Goal: Information Seeking & Learning: Learn about a topic

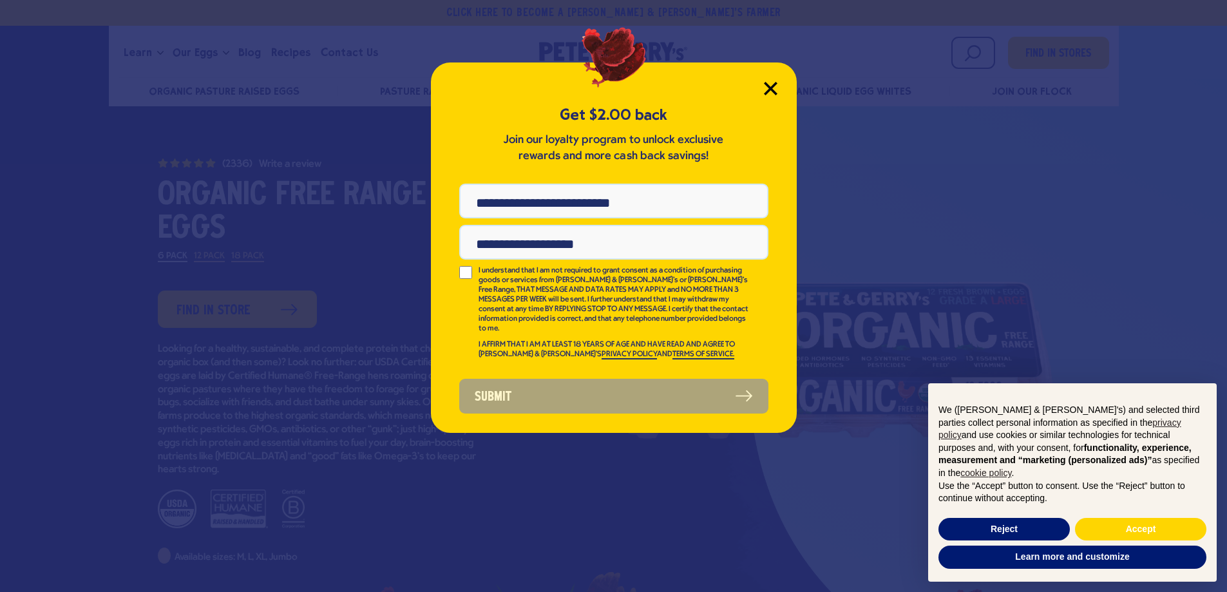
click at [774, 89] on icon "Close Modal" at bounding box center [771, 89] width 14 height 14
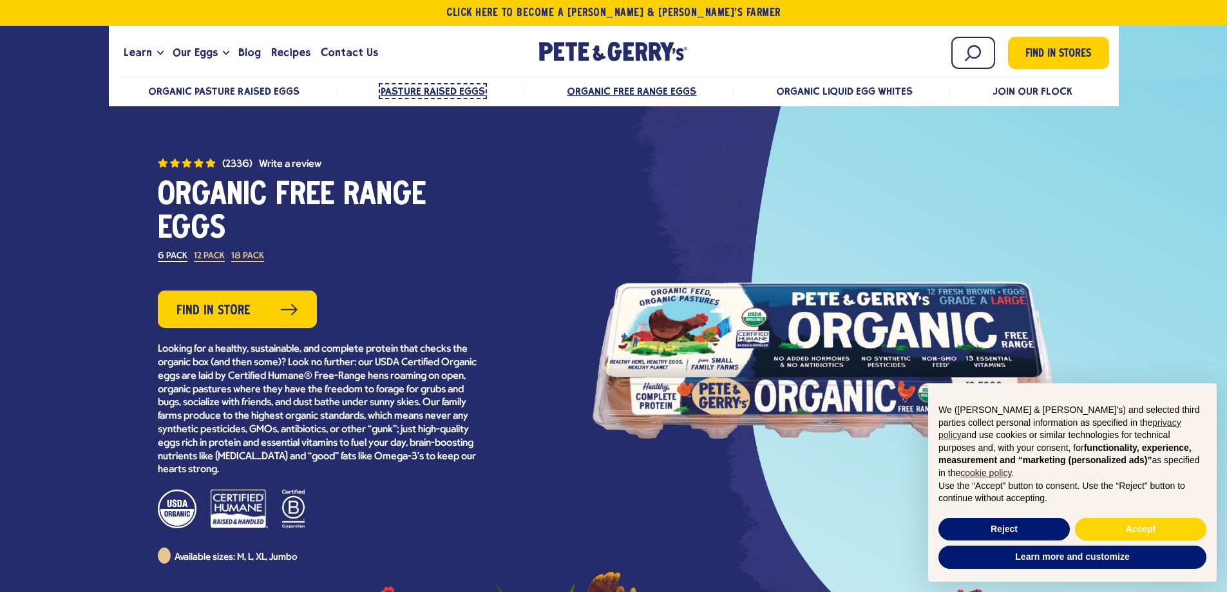
click at [434, 90] on span "Pasture Raised Eggs" at bounding box center [433, 91] width 104 height 12
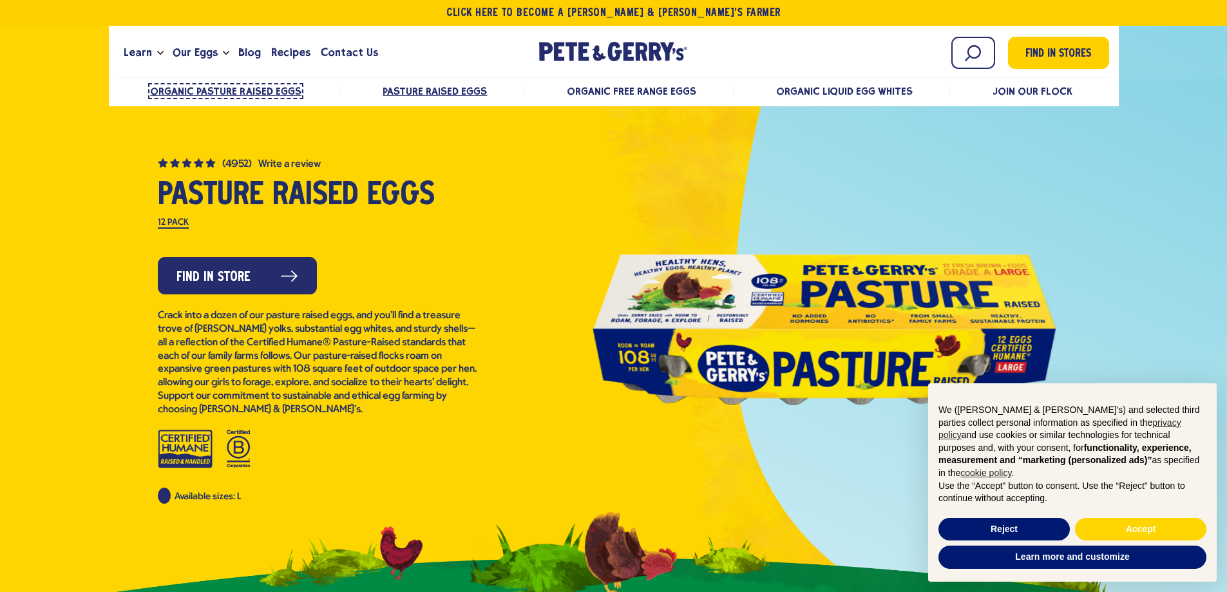
click at [186, 91] on span "Organic Pasture Raised Eggs" at bounding box center [225, 91] width 151 height 12
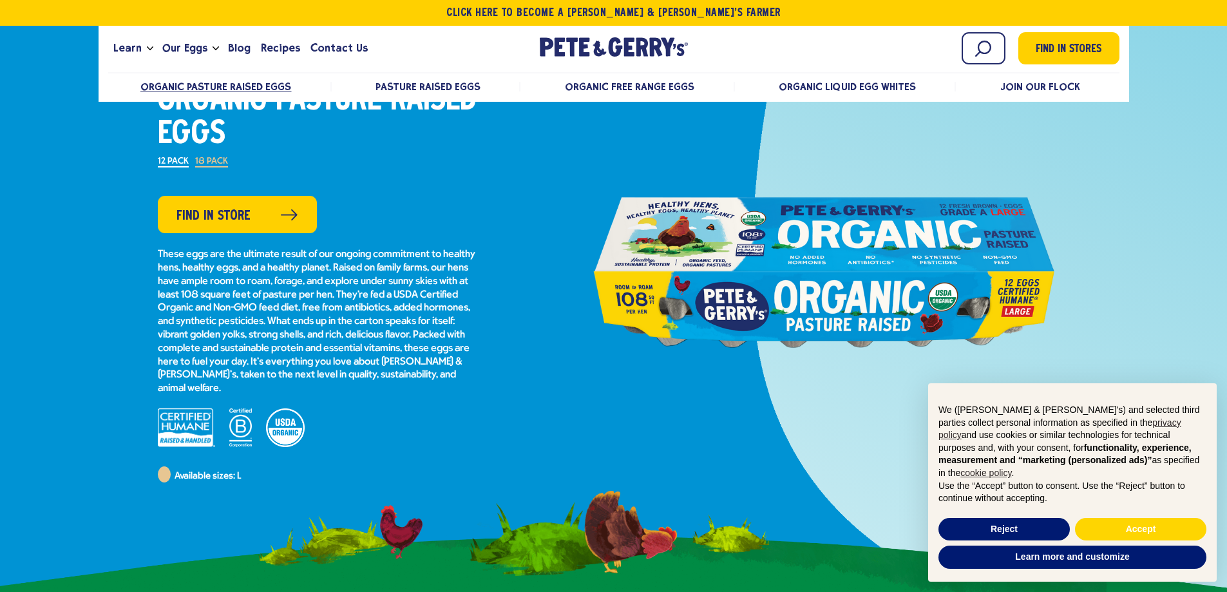
scroll to position [129, 0]
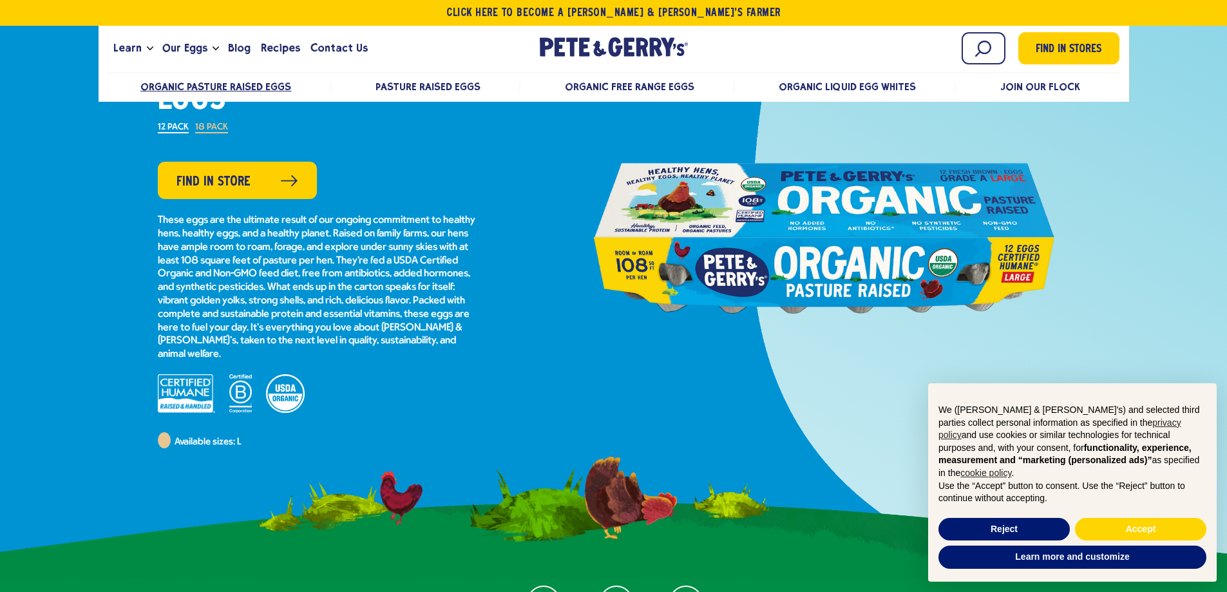
drag, startPoint x: 794, startPoint y: 193, endPoint x: 1097, endPoint y: 303, distance: 322.4
click at [1097, 303] on div at bounding box center [825, 238] width 590 height 290
click at [673, 238] on div at bounding box center [825, 238] width 464 height 290
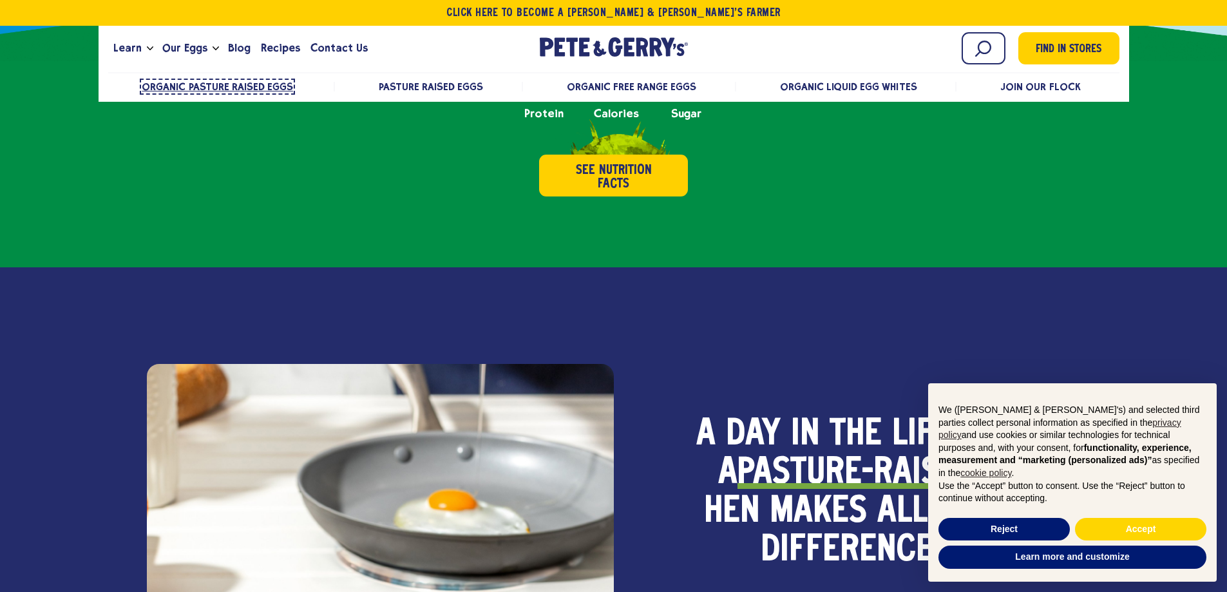
click at [204, 86] on span "Organic Pasture Raised Eggs" at bounding box center [217, 87] width 151 height 12
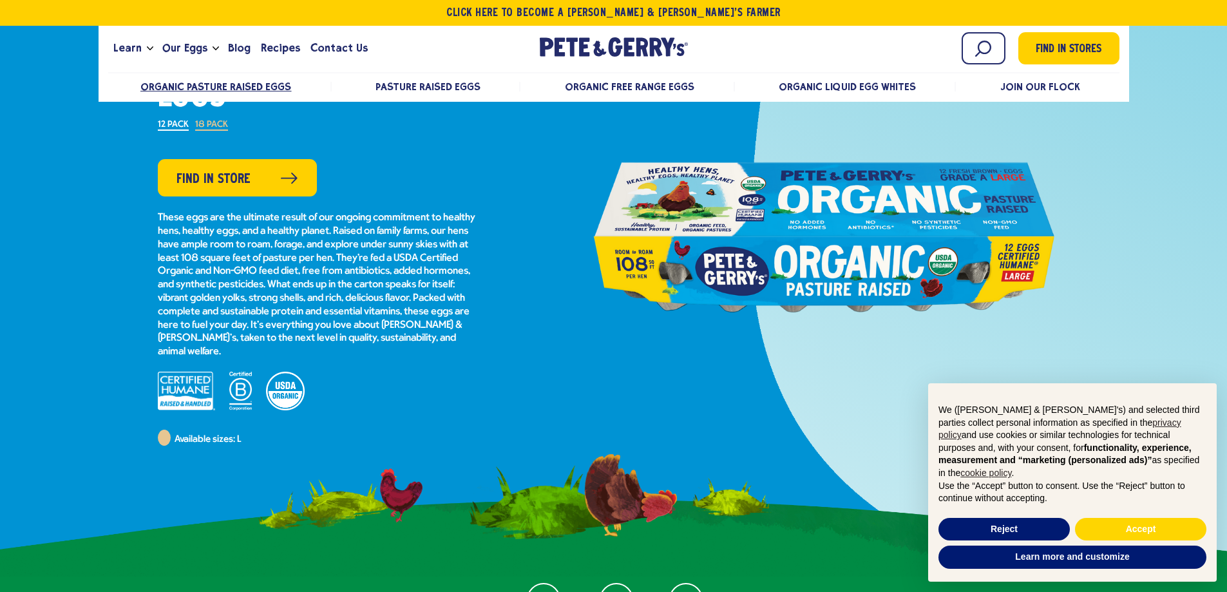
scroll to position [129, 0]
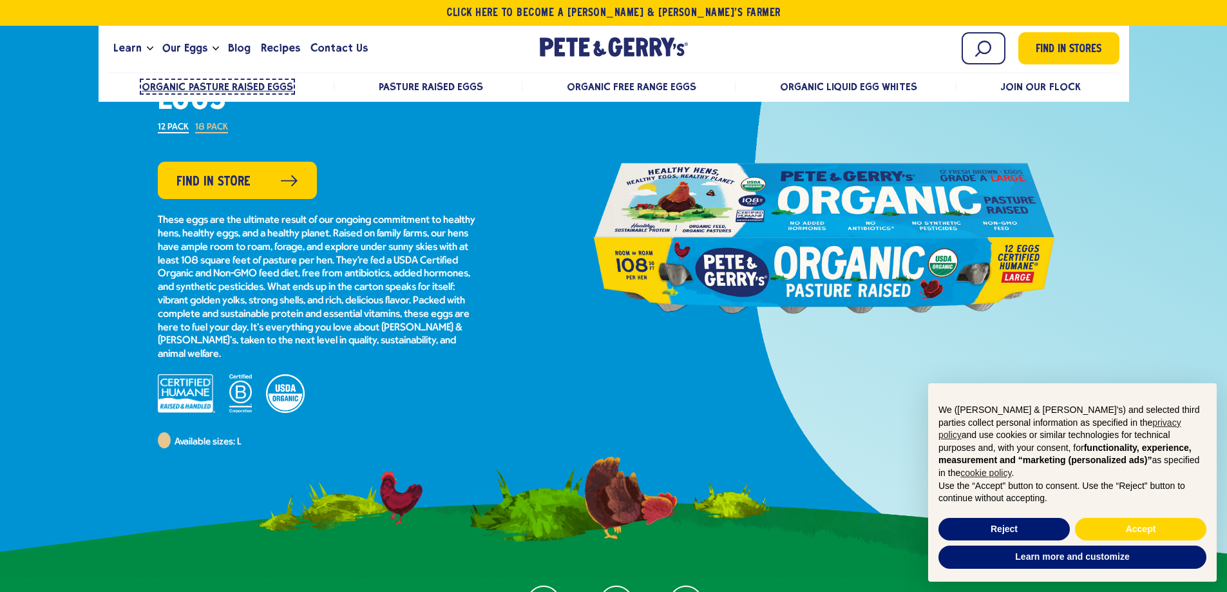
click at [182, 82] on span "Organic Pasture Raised Eggs" at bounding box center [217, 87] width 151 height 12
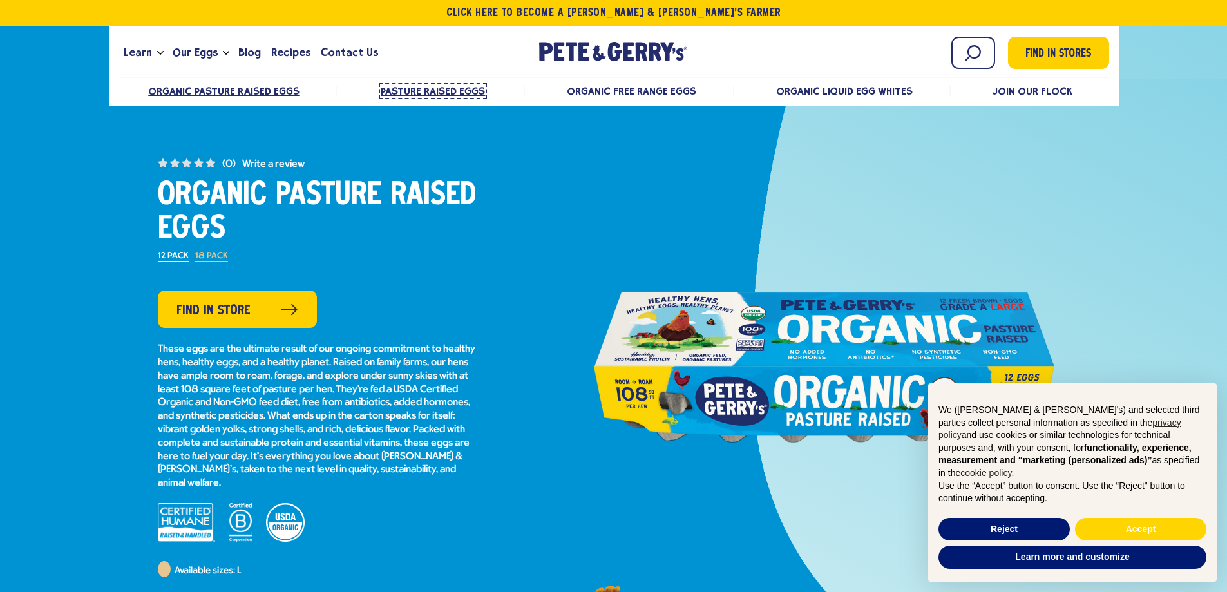
click at [426, 93] on span "Pasture Raised Eggs" at bounding box center [433, 91] width 104 height 12
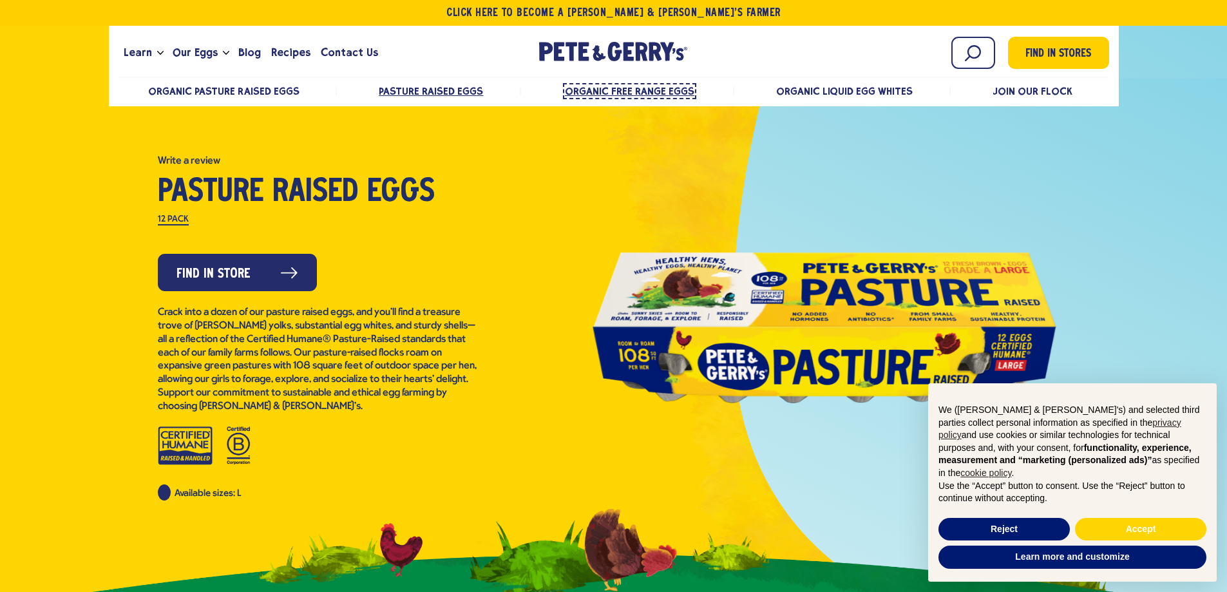
click at [606, 88] on span "Organic Free Range Eggs" at bounding box center [629, 91] width 129 height 12
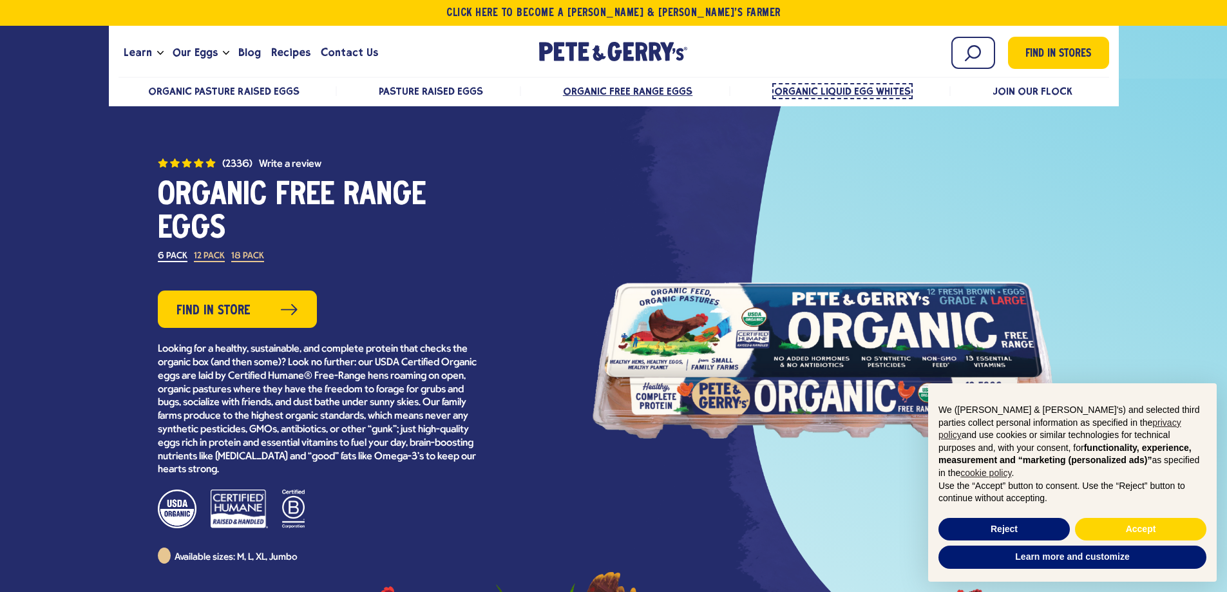
click at [820, 90] on span "Organic Liquid Egg Whites" at bounding box center [842, 91] width 137 height 12
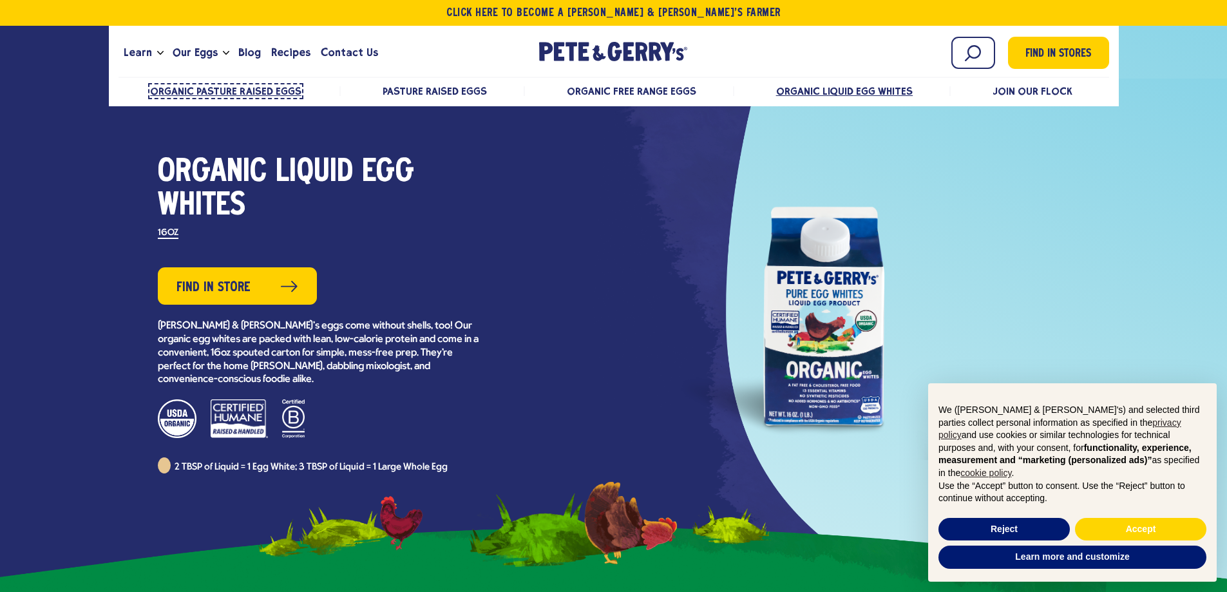
click at [178, 89] on span "Organic Pasture Raised Eggs" at bounding box center [225, 91] width 151 height 12
